Goal: Navigation & Orientation: Find specific page/section

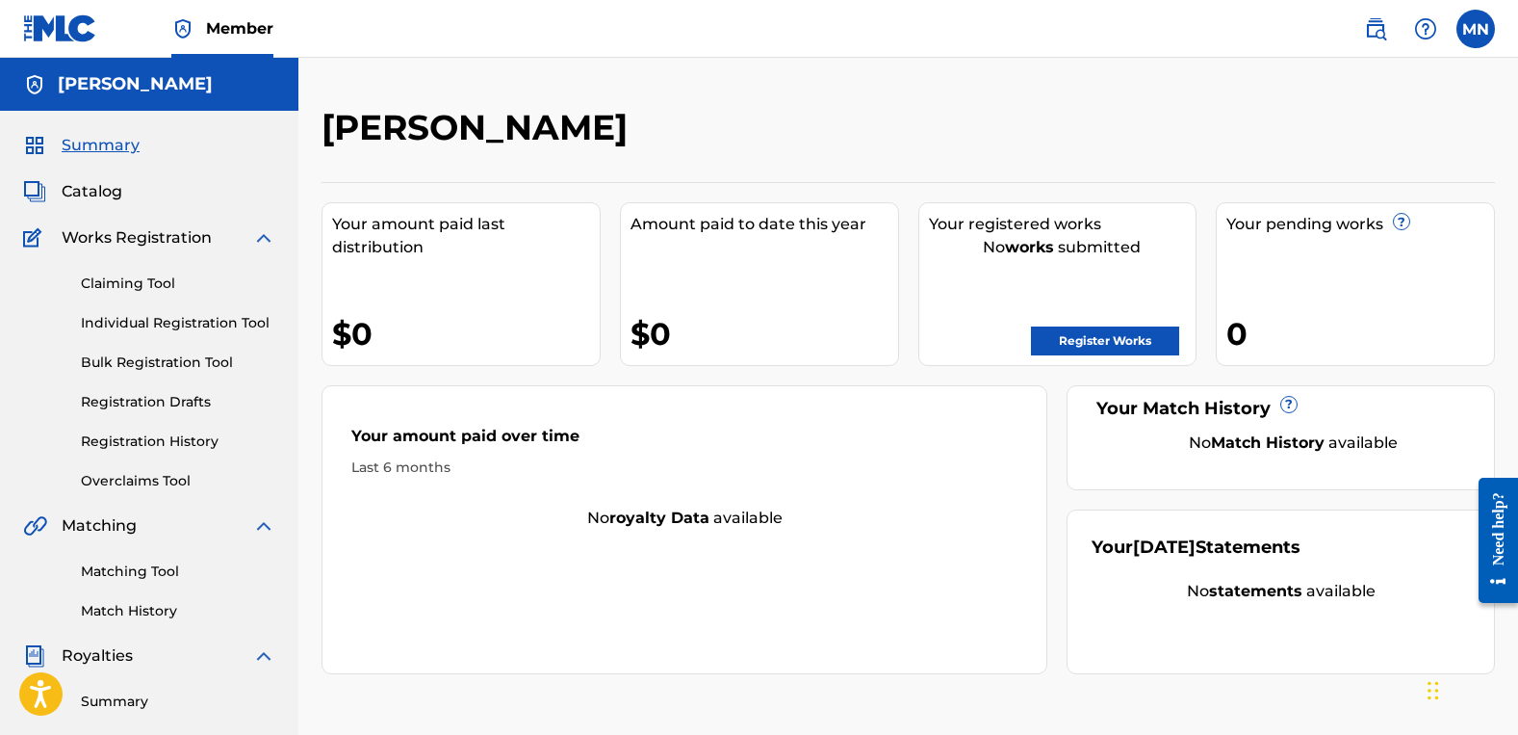
click at [1486, 29] on label at bounding box center [1476, 29] width 39 height 39
click at [1476, 29] on input "MN [PERSON_NAME] [PERSON_NAME][EMAIL_ADDRESS][DOMAIN_NAME] Notification Prefere…" at bounding box center [1476, 29] width 0 height 0
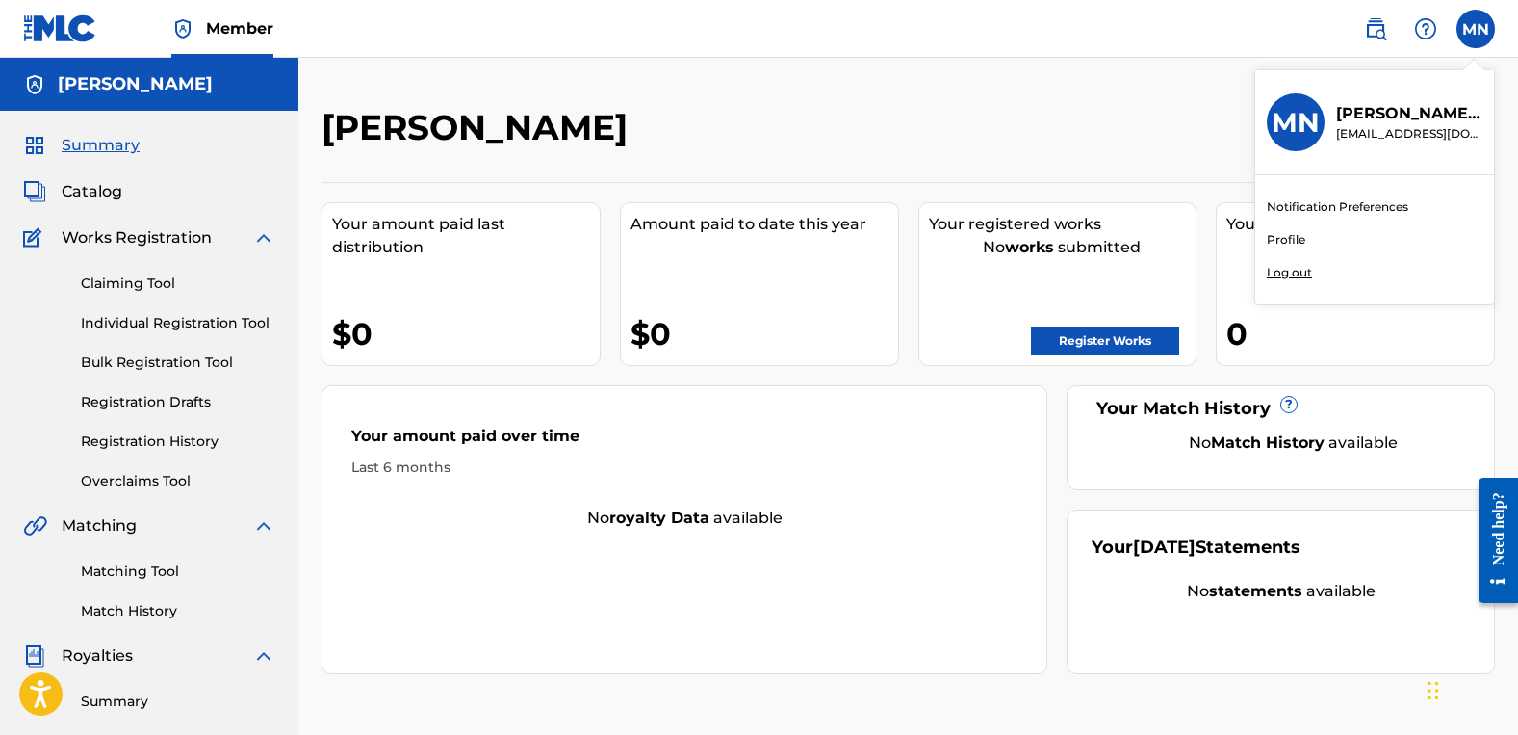
click at [1279, 234] on link "Profile" at bounding box center [1286, 239] width 39 height 17
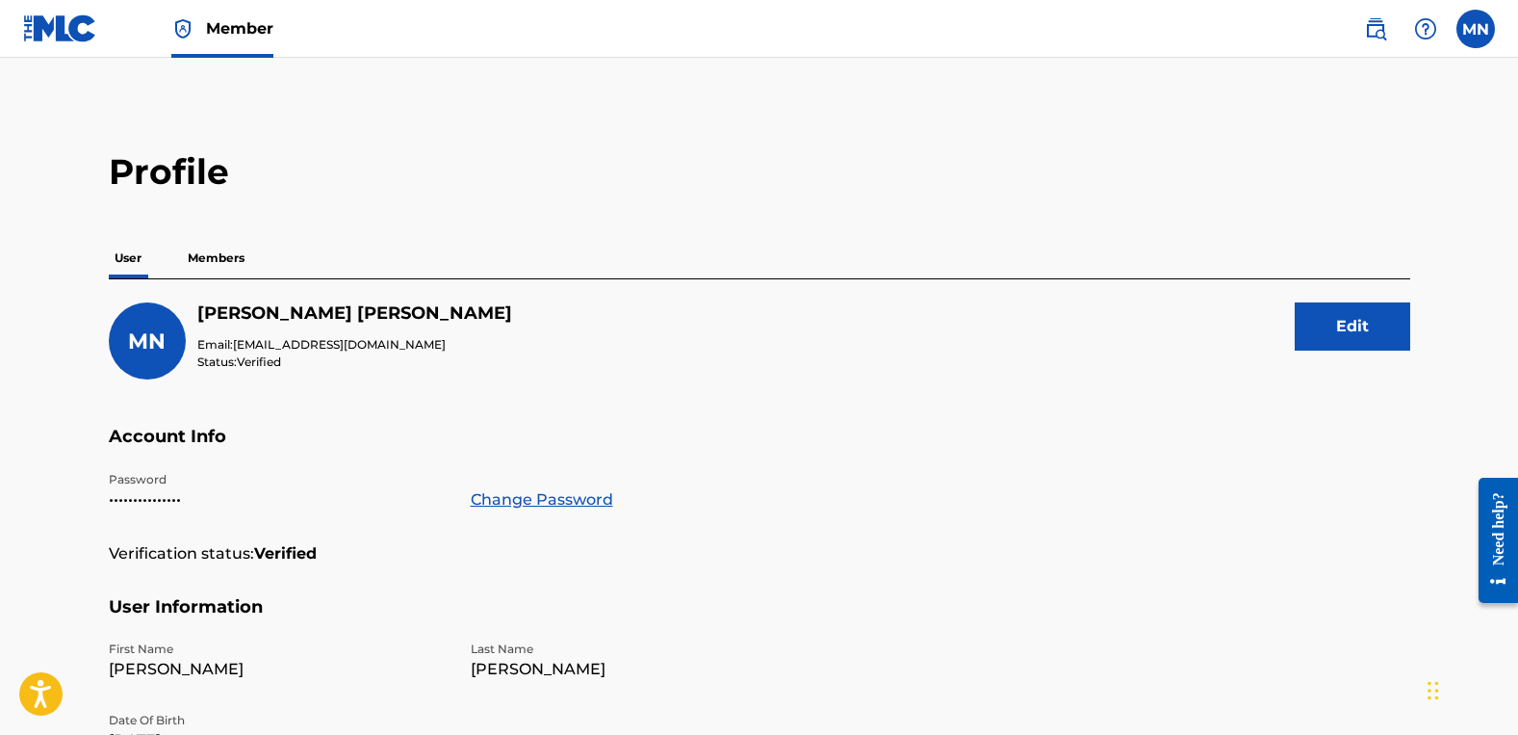
click at [207, 249] on p "Members" at bounding box center [216, 258] width 68 height 40
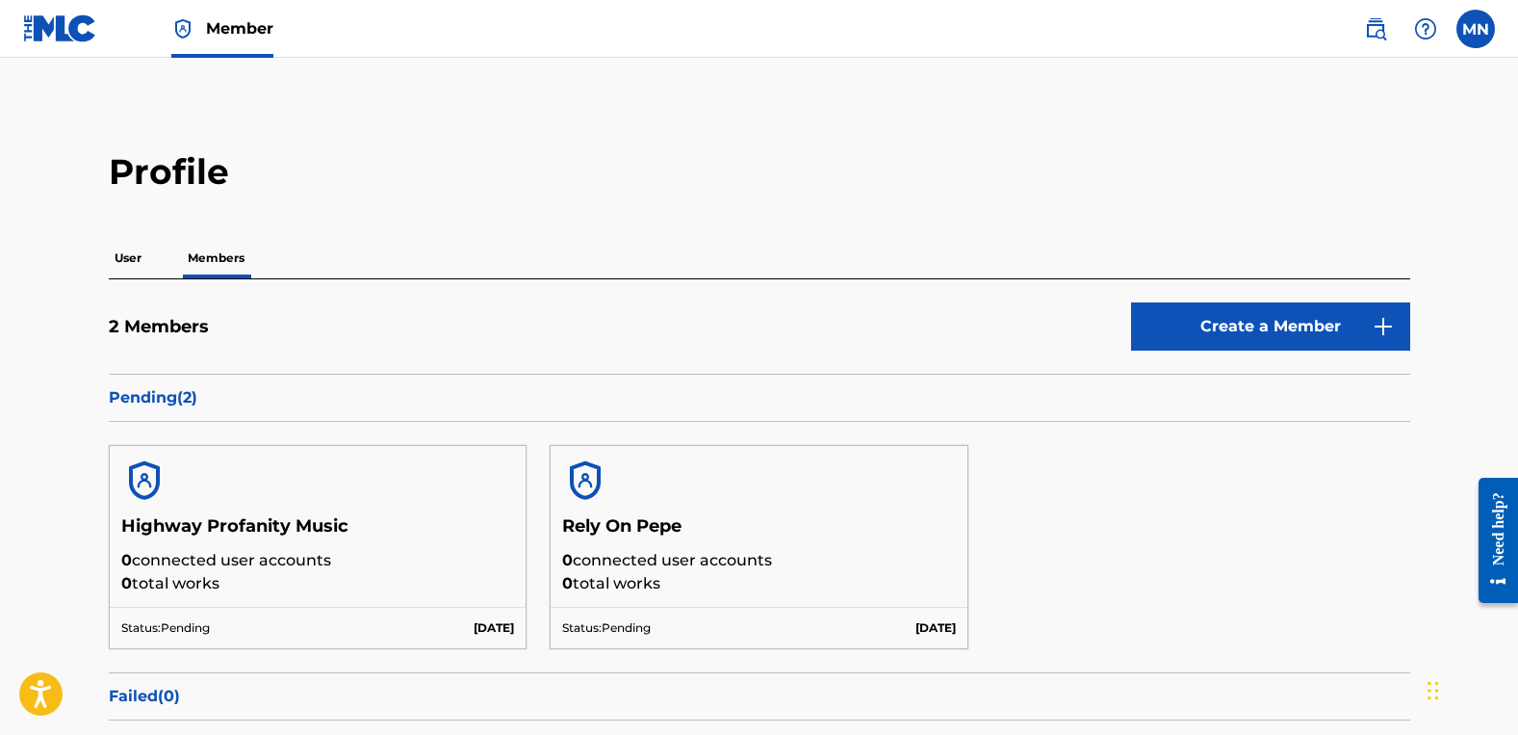
click at [47, 32] on img at bounding box center [60, 28] width 74 height 28
